Goal: Find specific page/section: Find specific page/section

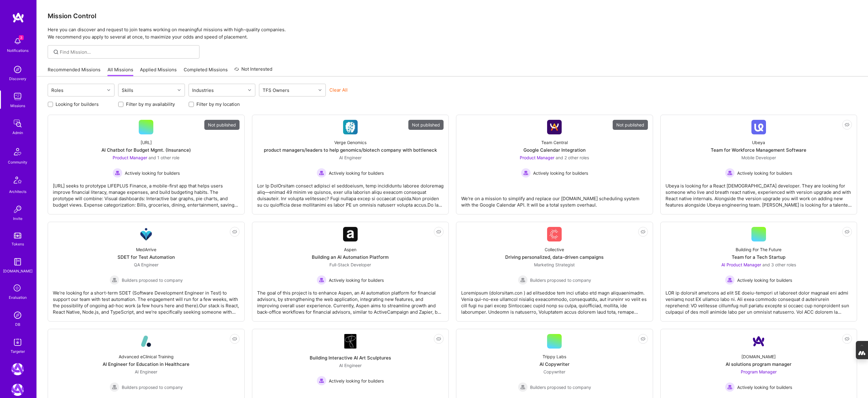
click at [18, 316] on img at bounding box center [18, 315] width 12 height 12
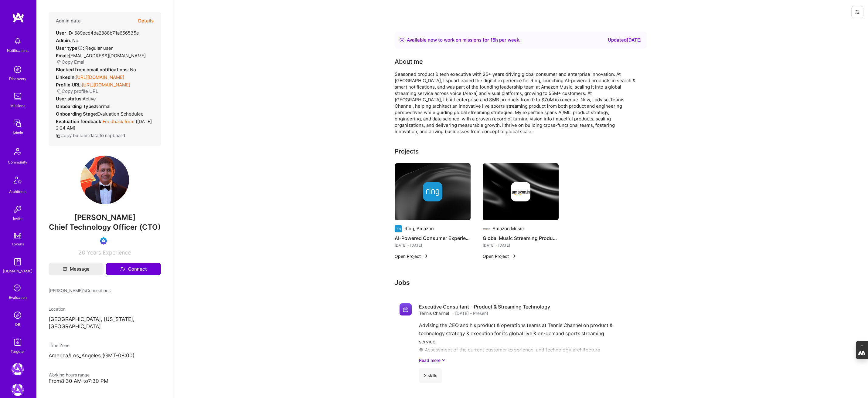
click at [147, 21] on button "Details" at bounding box center [145, 21] width 15 height 18
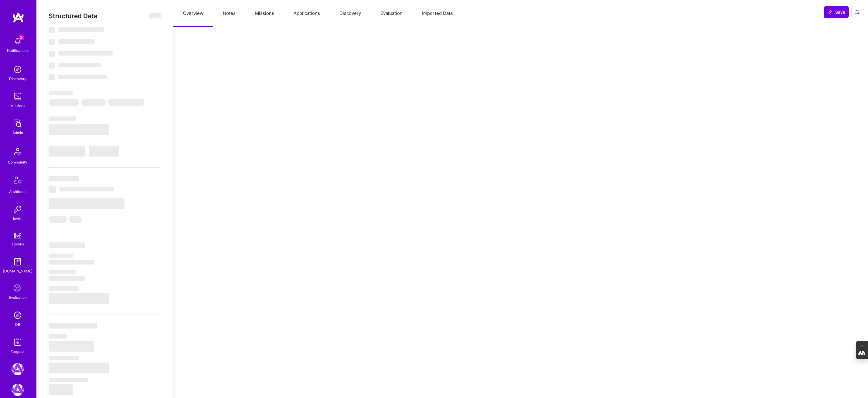
select select "Right Now"
select select "Verified"
select select "US"
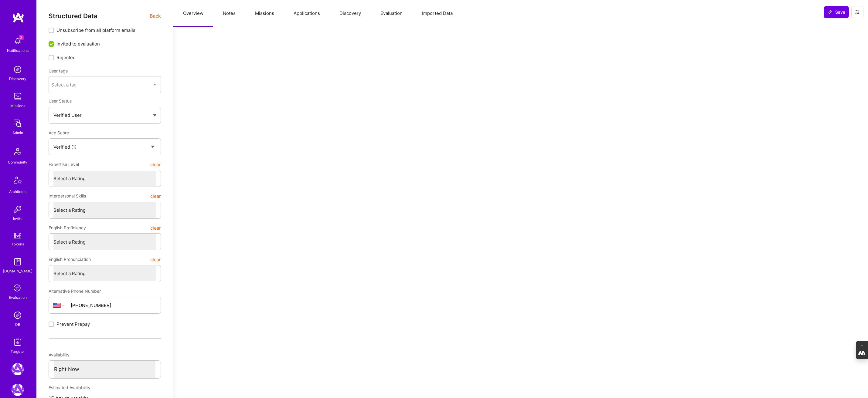
click at [228, 15] on button "Notes" at bounding box center [229, 13] width 32 height 27
type textarea "x"
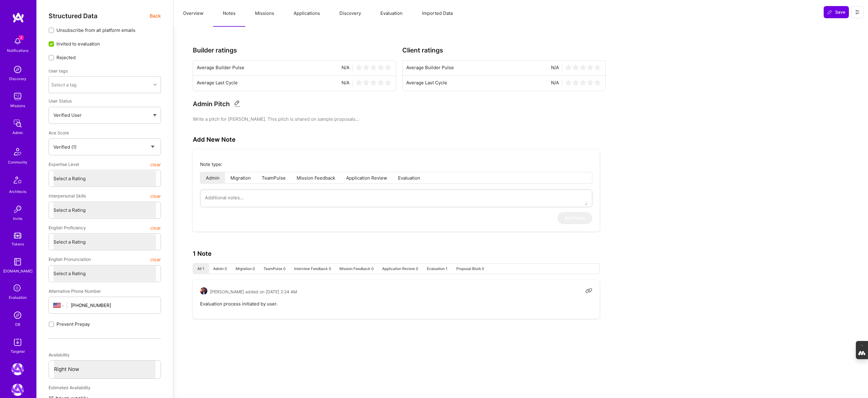
click at [262, 15] on button "Missions" at bounding box center [264, 13] width 39 height 27
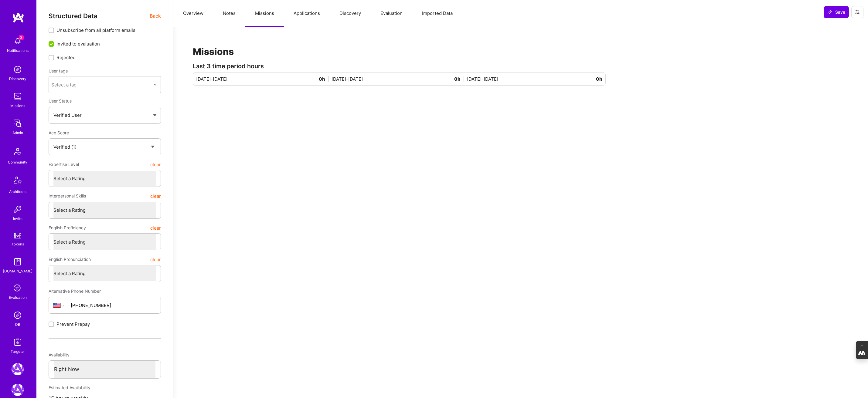
click at [301, 9] on button "Applications" at bounding box center [307, 13] width 46 height 27
click at [349, 13] on button "Discovery" at bounding box center [350, 13] width 41 height 27
click at [381, 12] on button "Evaluation" at bounding box center [392, 13] width 42 height 27
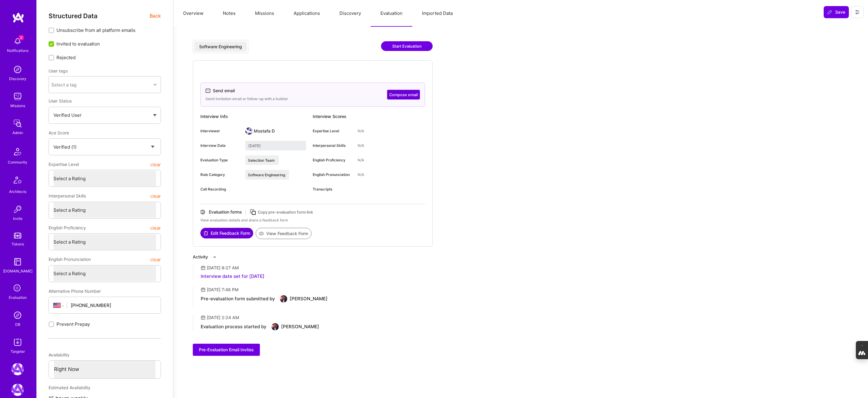
click at [193, 15] on button "Overview" at bounding box center [193, 13] width 40 height 27
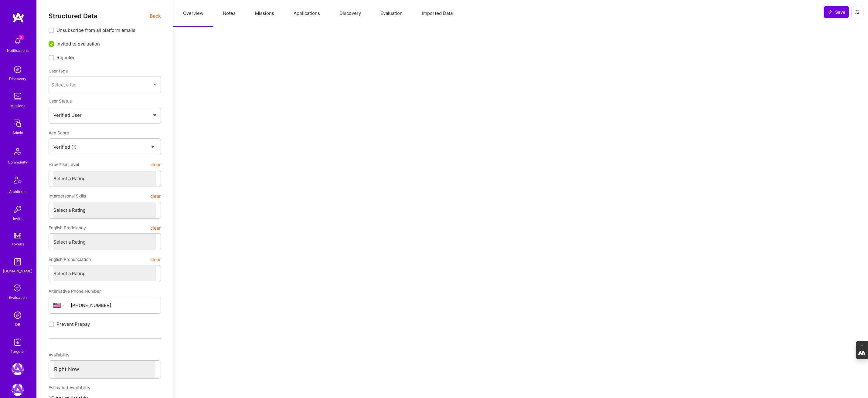
click at [152, 16] on span "Back" at bounding box center [155, 16] width 11 height 8
